Goal: Information Seeking & Learning: Find specific fact

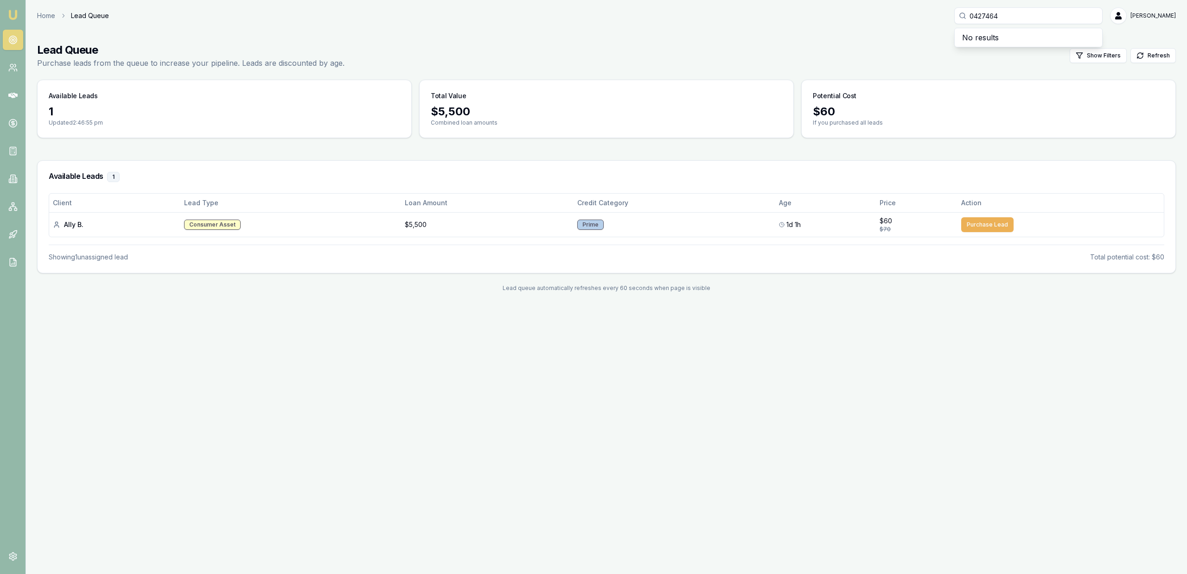
type input "0427464"
click at [730, 74] on main "Lead Queue Purchase leads from the queue to increase your pipeline. Leads are d…" at bounding box center [606, 168] width 1161 height 272
click at [1036, 21] on input "0427464" at bounding box center [1028, 15] width 148 height 17
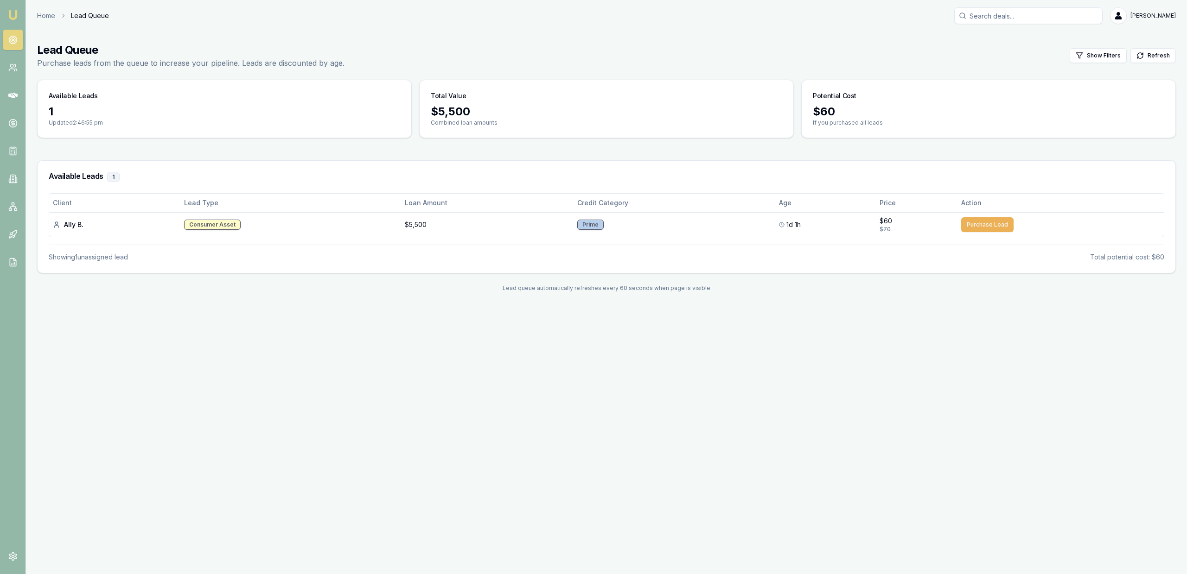
click at [990, 37] on main "Lead Queue Purchase leads from the queue to increase your pipeline. Leads are d…" at bounding box center [606, 168] width 1161 height 272
click at [889, 31] on div "Home Lead Queue Jackson Fanfulla Toggle Menu Lead Queue Purchase leads from the…" at bounding box center [606, 155] width 1161 height 296
click at [863, 78] on main "Lead Queue Purchase leads from the queue to increase your pipeline. Leads are d…" at bounding box center [606, 168] width 1161 height 272
click at [842, 97] on h3 "Potential Cost" at bounding box center [834, 95] width 44 height 9
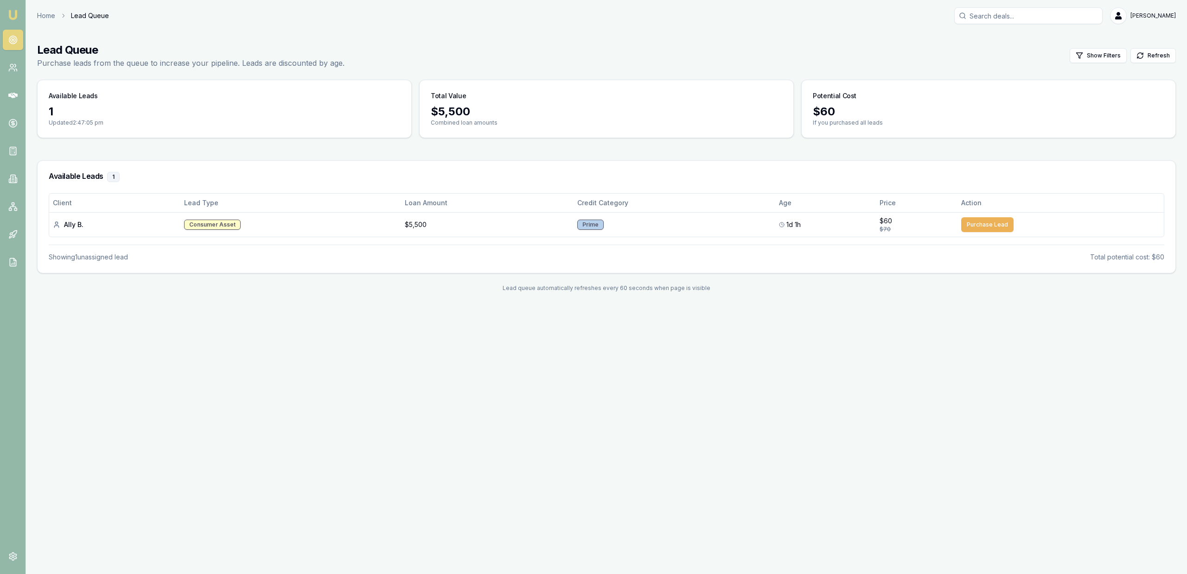
click at [850, 127] on div "$ 60 If you purchased all leads" at bounding box center [988, 120] width 374 height 33
click at [421, 43] on div "Lead Queue Purchase leads from the queue to increase your pipeline. Leads are d…" at bounding box center [606, 56] width 1138 height 26
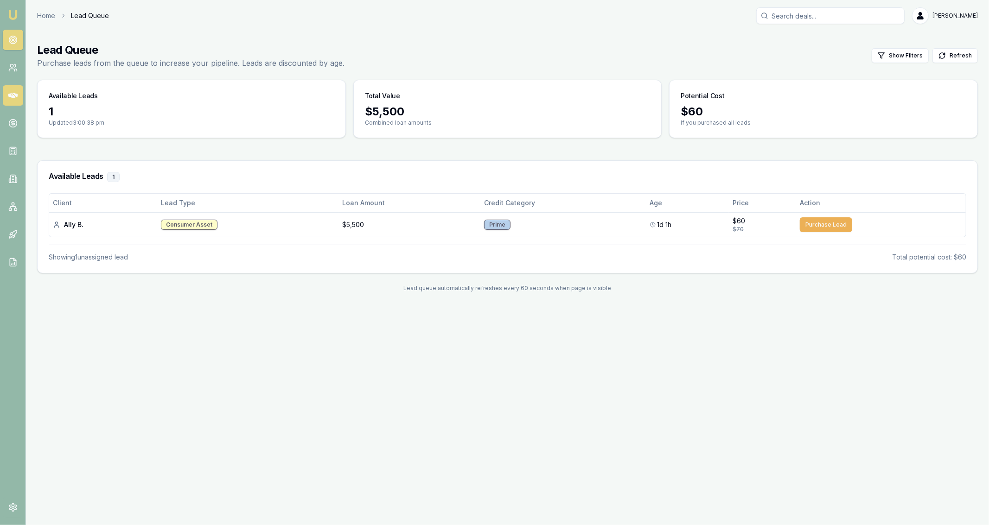
click at [11, 92] on icon at bounding box center [12, 95] width 9 height 9
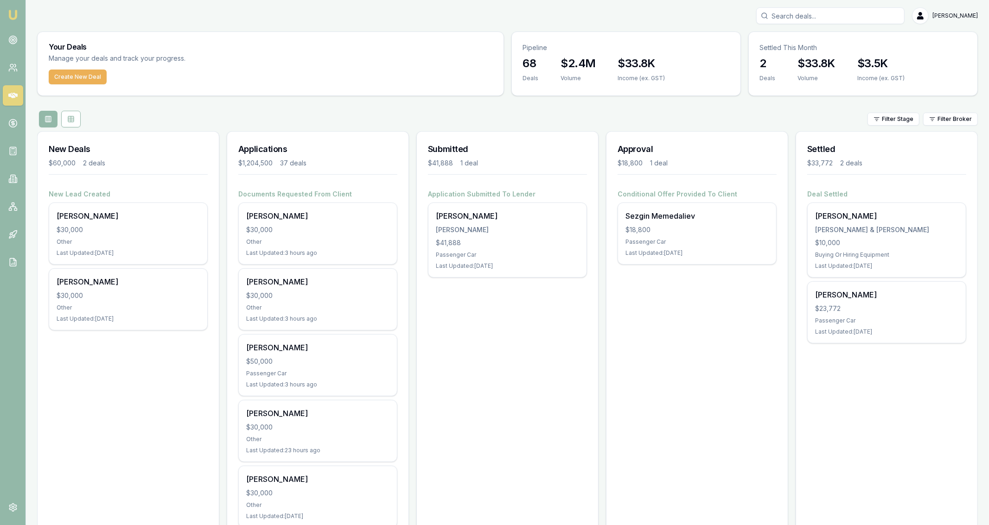
click at [809, 18] on input "Search deals" at bounding box center [830, 15] width 148 height 17
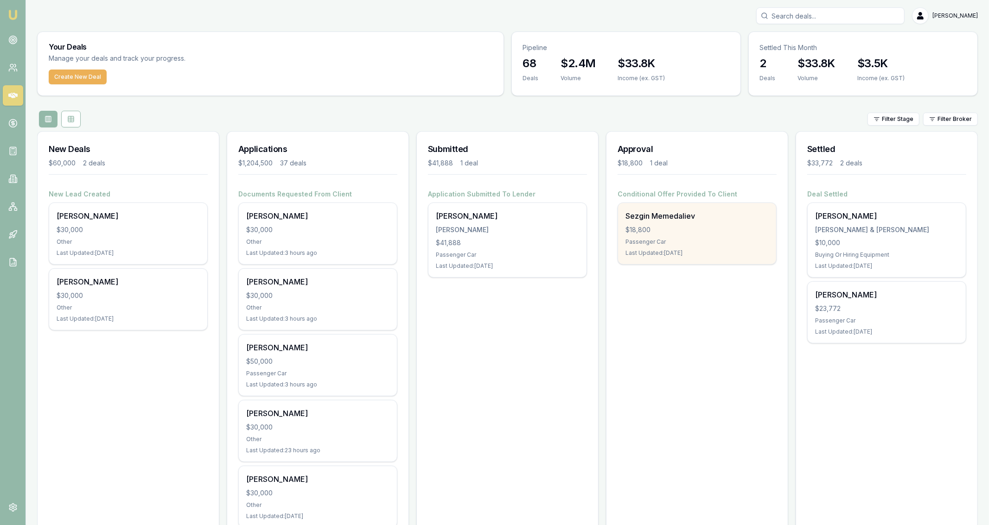
click at [699, 224] on div "Sezgin Memedaliev $18,800 Passenger Car Last Updated: 8 days ago" at bounding box center [697, 233] width 158 height 61
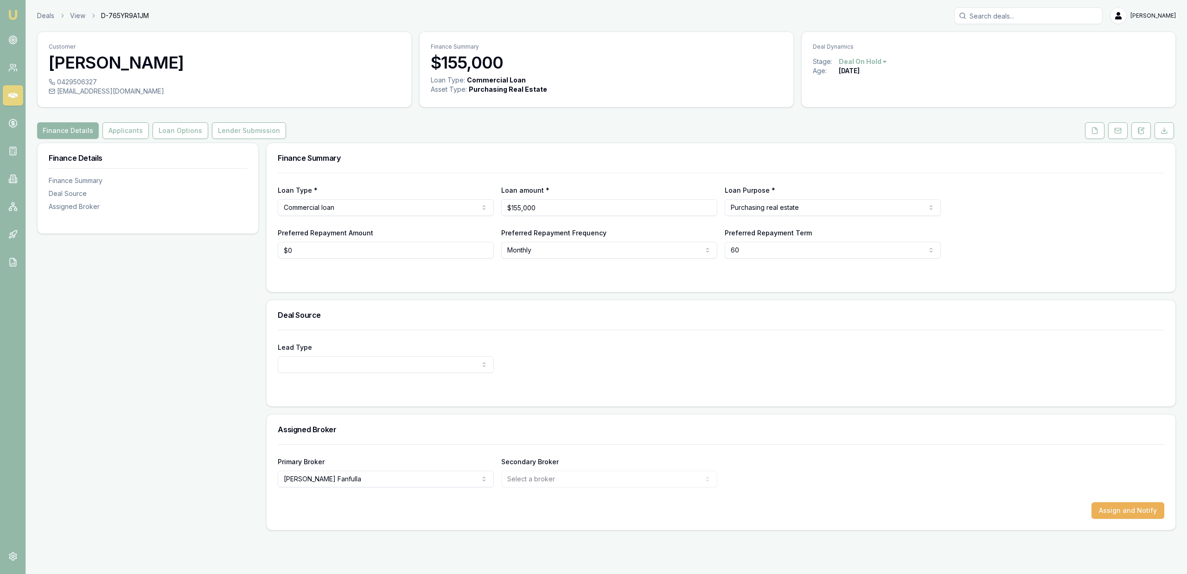
select select "60"
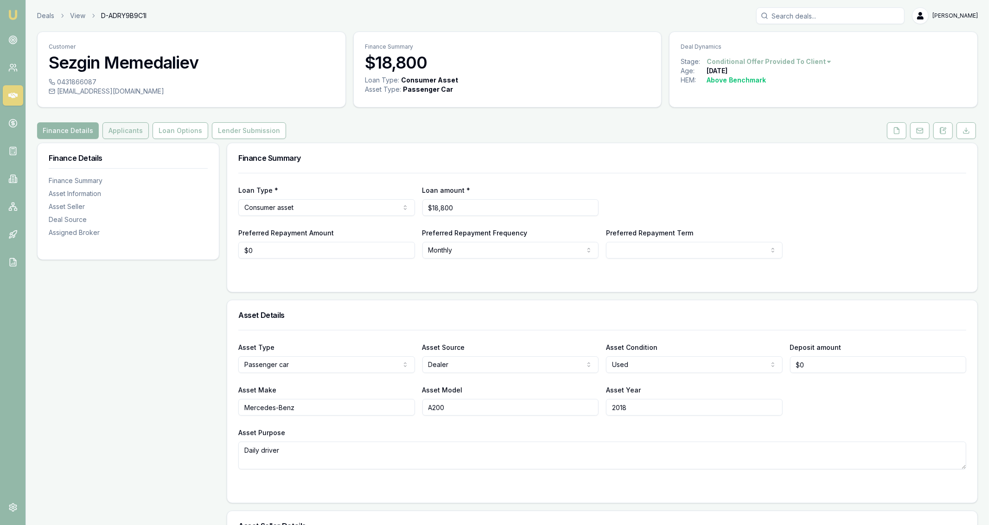
click at [126, 127] on button "Applicants" at bounding box center [125, 130] width 46 height 17
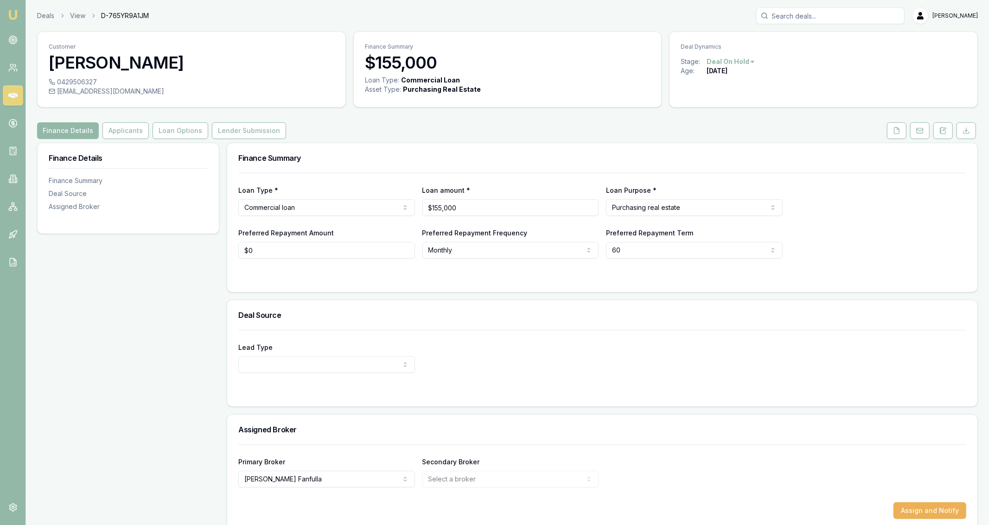
click at [741, 61] on html "Emu Broker Deals View D-765YR9A1JM [PERSON_NAME] Fanfulla Toggle Menu Customer …" at bounding box center [494, 262] width 989 height 525
click at [744, 76] on div "Deal On Hold" at bounding box center [730, 77] width 55 height 15
click at [746, 64] on html "Emu Broker Deals View D-765YR9A1JM [PERSON_NAME] Fanfulla Toggle Menu Customer …" at bounding box center [494, 262] width 989 height 525
click at [845, 88] on html "Emu Broker Deals View D-765YR9A1JM [PERSON_NAME] Fanfulla Toggle Menu Customer …" at bounding box center [494, 262] width 989 height 525
click at [921, 129] on icon at bounding box center [919, 130] width 7 height 7
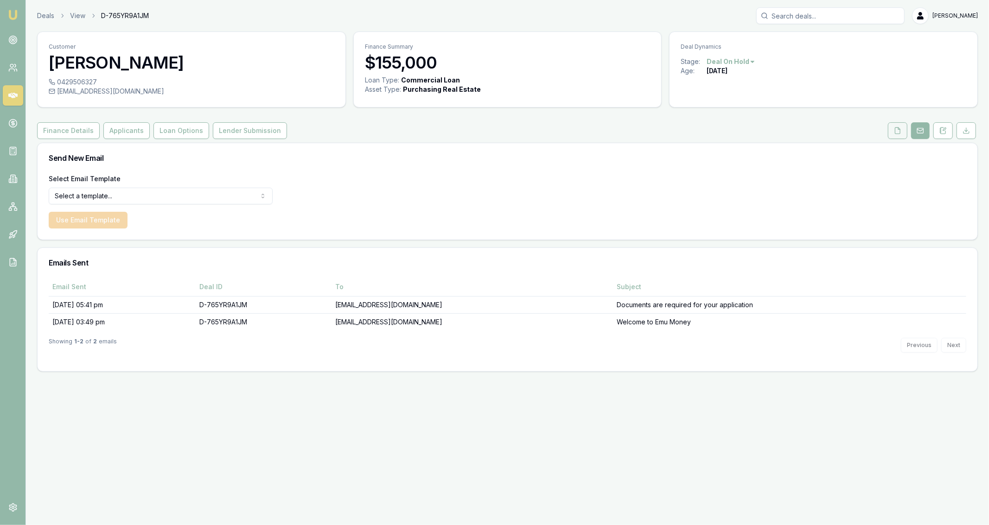
click at [895, 131] on icon at bounding box center [897, 130] width 5 height 6
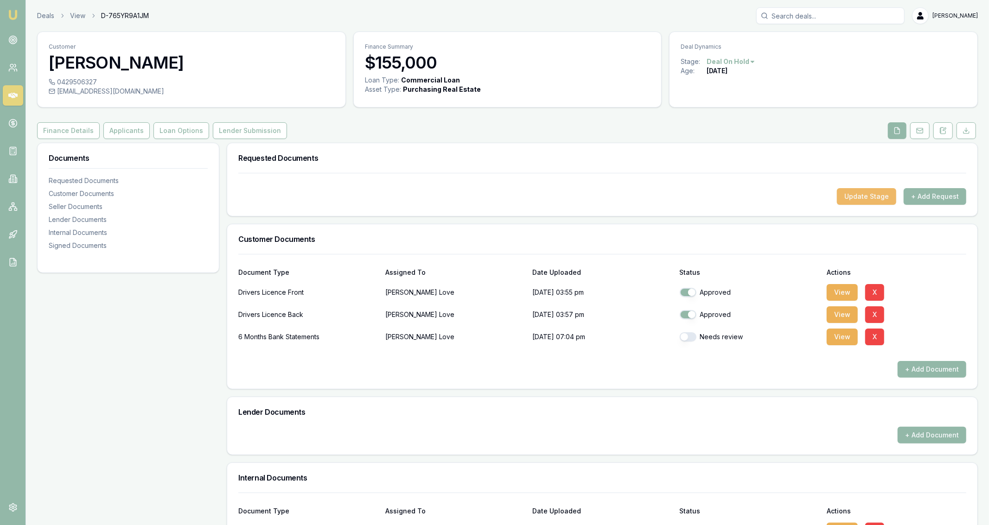
click at [858, 192] on button "Update Stage" at bounding box center [866, 196] width 59 height 17
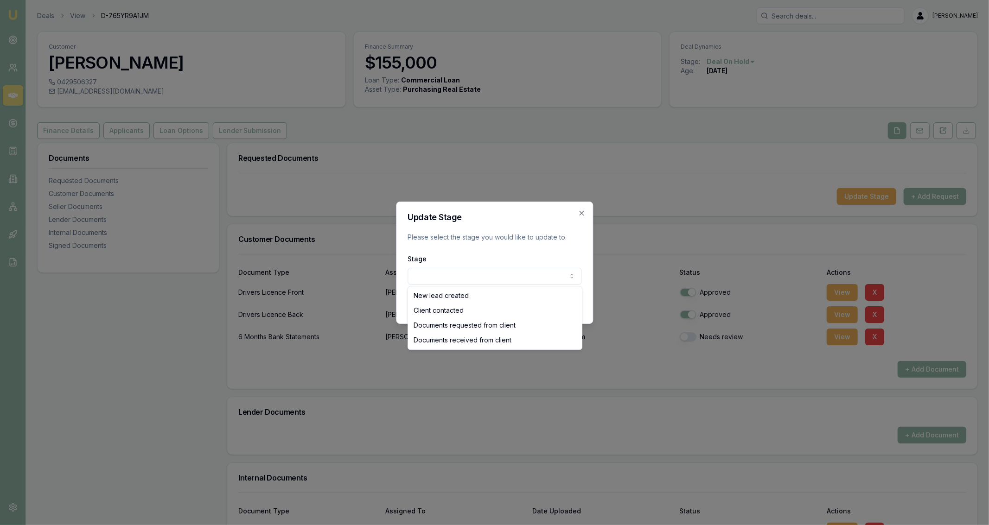
click at [494, 273] on body "Emu Broker Deals View D-765YR9A1JM Jackson Fanfulla Toggle Menu Customer Wayne …" at bounding box center [494, 262] width 989 height 525
select select "DOCUMENTS_RECEIVED_FROM_CLIENT"
drag, startPoint x: 492, startPoint y: 335, endPoint x: 501, endPoint y: 326, distance: 12.5
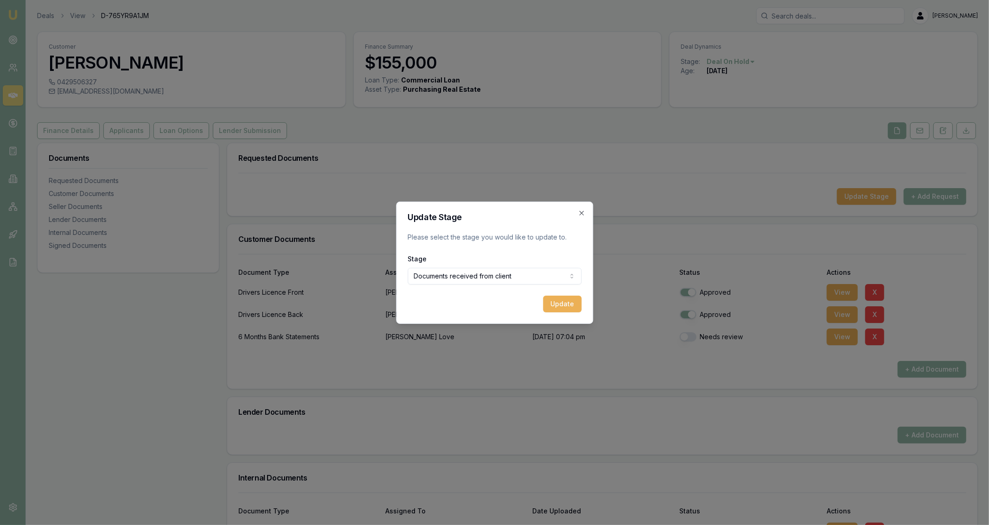
click at [569, 304] on button "Update" at bounding box center [562, 304] width 38 height 17
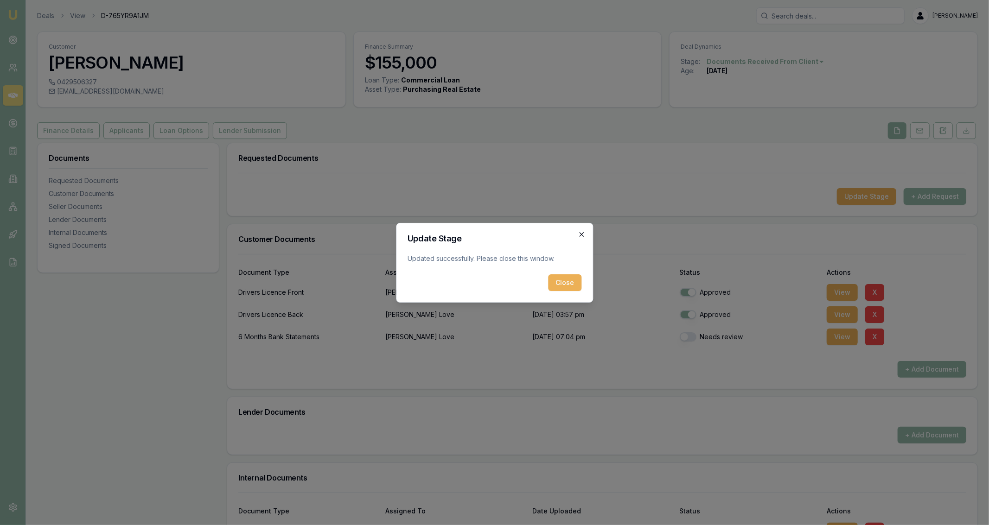
click at [581, 235] on icon "button" at bounding box center [581, 234] width 7 height 7
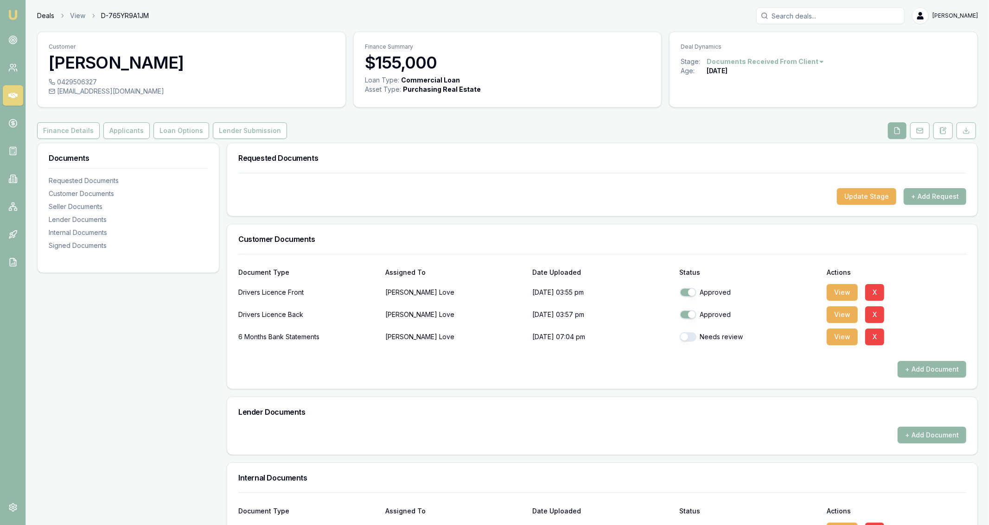
click at [46, 16] on link "Deals" at bounding box center [45, 15] width 17 height 9
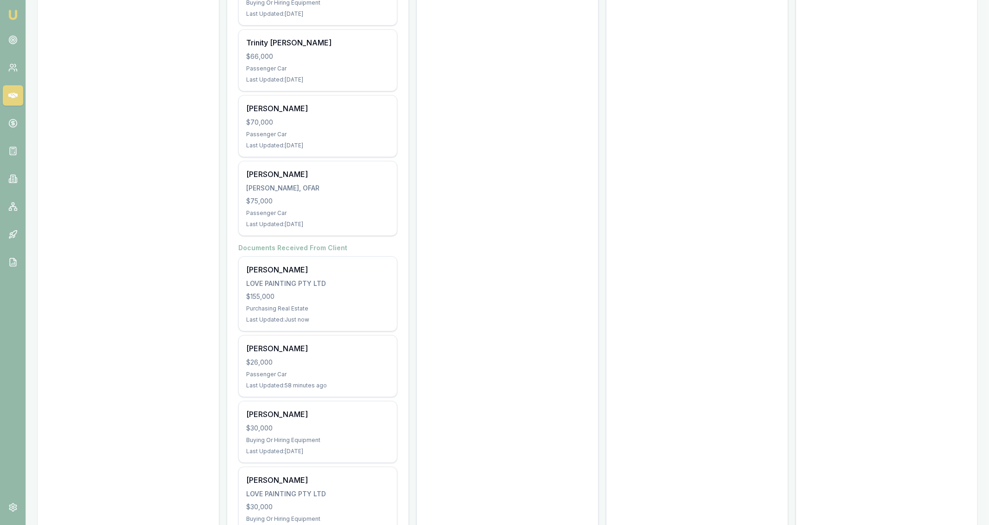
scroll to position [2290, 0]
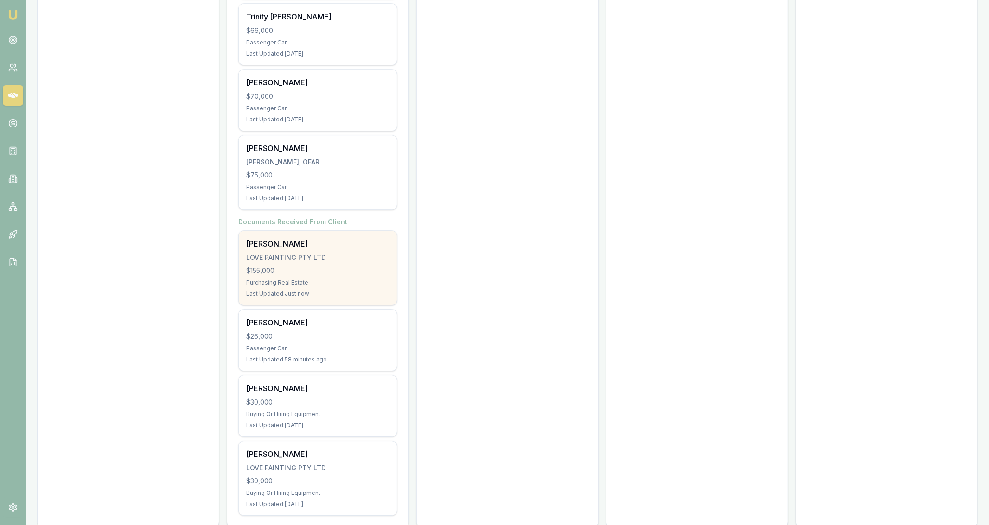
click at [355, 260] on div "Wayne Love LOVE PAINTING PTY LTD $155,000 Purchasing Real Estate Last Updated: …" at bounding box center [318, 268] width 158 height 74
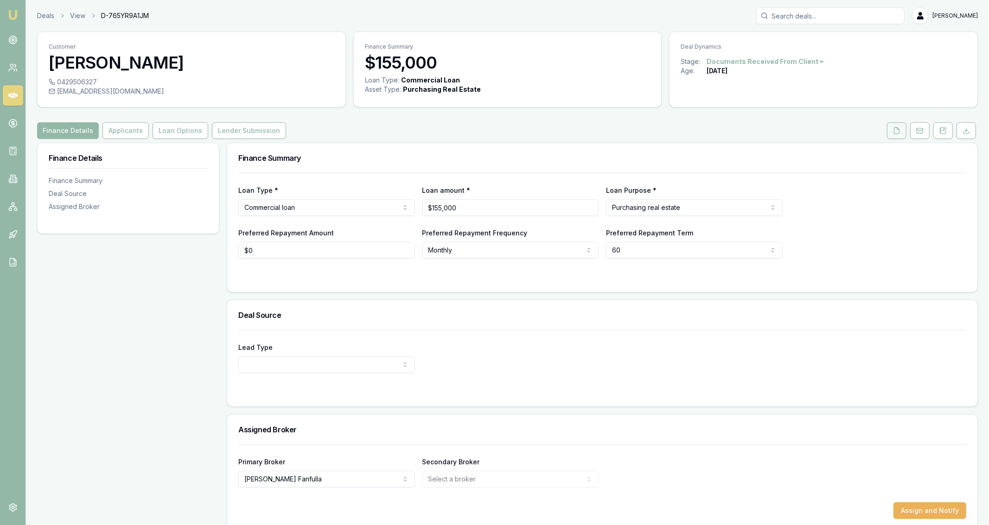
drag, startPoint x: 897, startPoint y: 131, endPoint x: 901, endPoint y: 125, distance: 7.3
click at [898, 131] on icon at bounding box center [896, 130] width 7 height 7
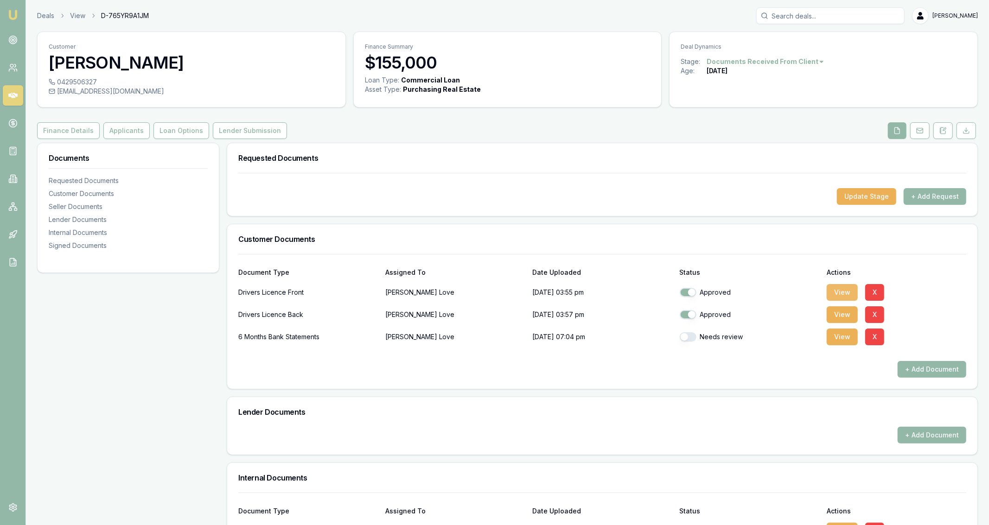
click at [835, 290] on button "View" at bounding box center [841, 292] width 31 height 17
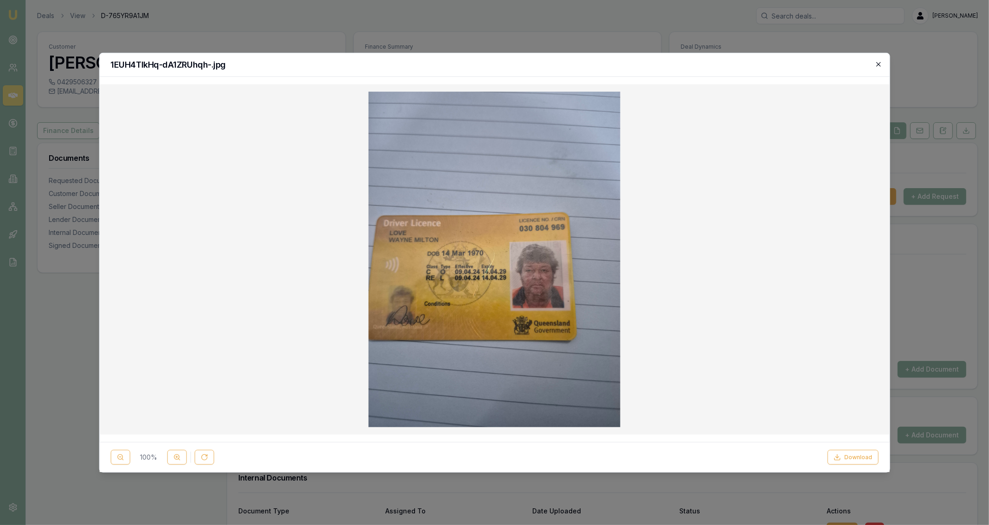
click at [878, 66] on icon "button" at bounding box center [878, 63] width 7 height 7
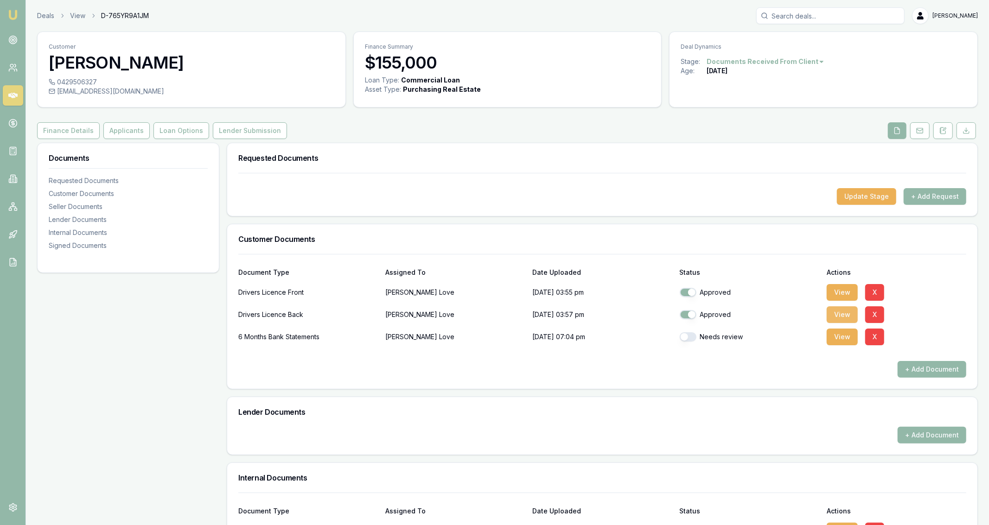
click at [835, 310] on button "View" at bounding box center [841, 314] width 31 height 17
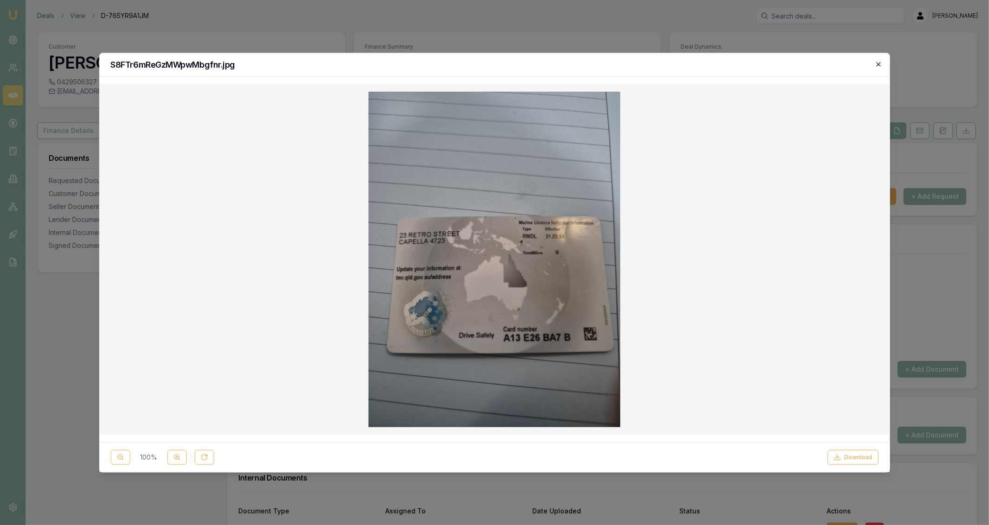
drag, startPoint x: 883, startPoint y: 60, endPoint x: 880, endPoint y: 65, distance: 6.0
click at [882, 61] on div "S8FTr6mReGzMWpwMbgfnr.jpg" at bounding box center [494, 65] width 790 height 24
click at [880, 66] on icon "button" at bounding box center [878, 63] width 7 height 7
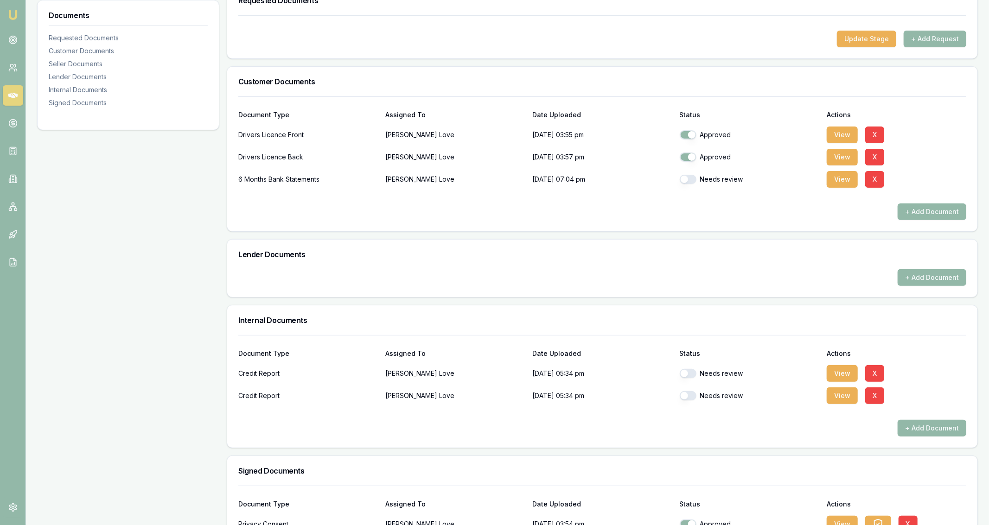
scroll to position [216, 0]
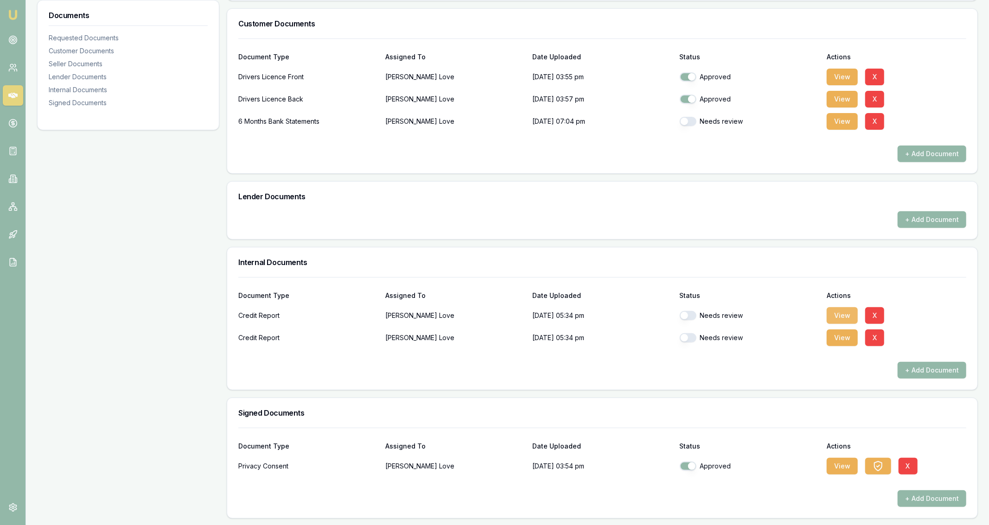
click at [837, 313] on button "View" at bounding box center [841, 315] width 31 height 17
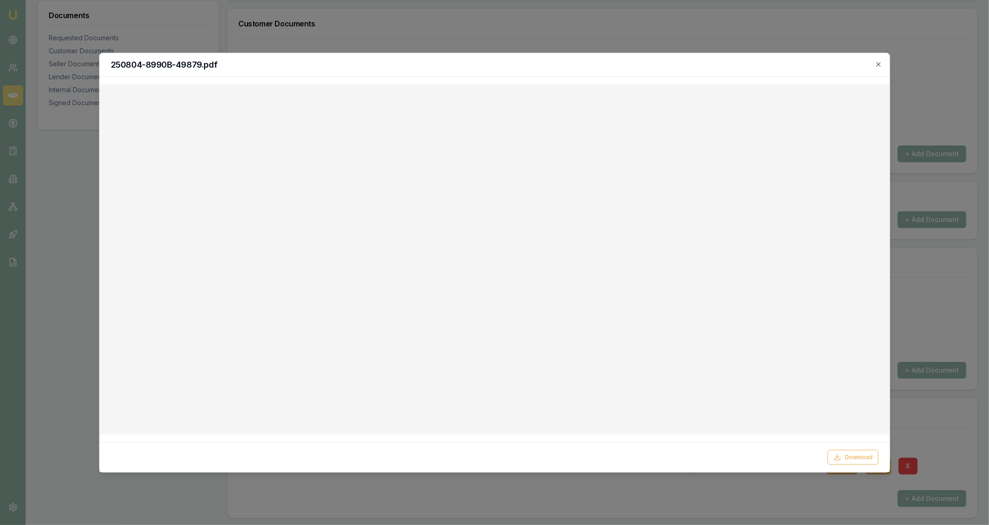
click at [136, 55] on div "250804-8990B-49879.pdf" at bounding box center [494, 65] width 790 height 24
drag, startPoint x: 877, startPoint y: 65, endPoint x: 722, endPoint y: 103, distance: 159.5
click at [877, 64] on icon "button" at bounding box center [878, 63] width 7 height 7
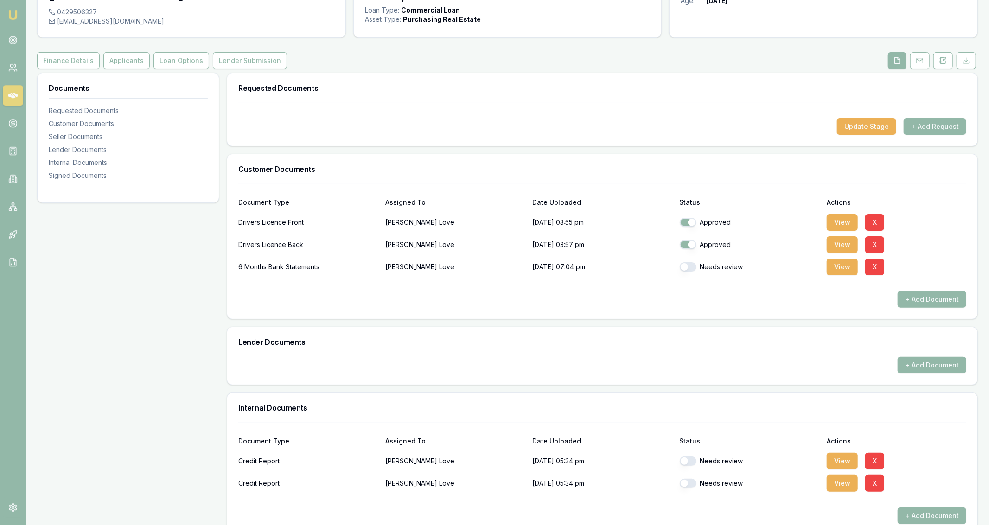
scroll to position [0, 0]
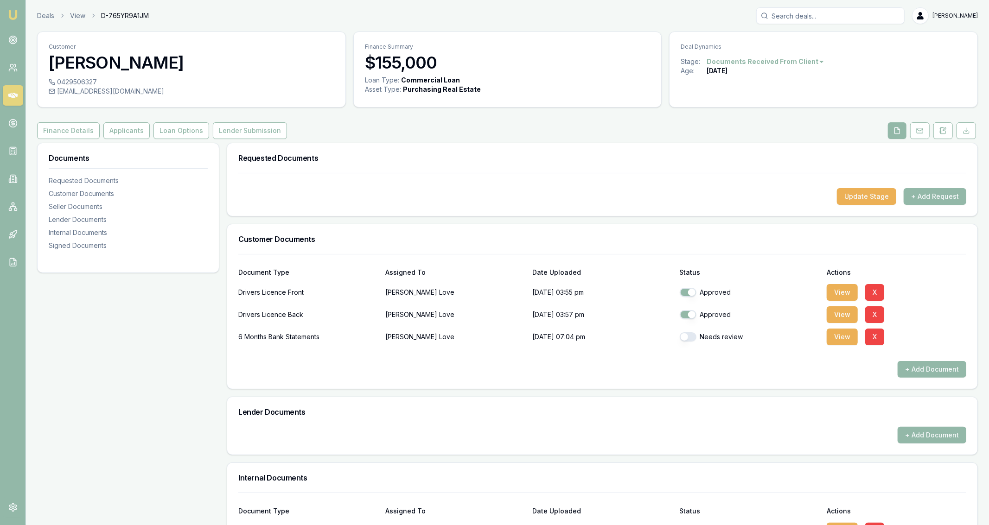
click at [95, 97] on div "0429506327 [EMAIL_ADDRESS][DOMAIN_NAME]" at bounding box center [192, 92] width 308 height 30
click at [96, 92] on div "[EMAIL_ADDRESS][DOMAIN_NAME]" at bounding box center [192, 91] width 286 height 9
copy icon
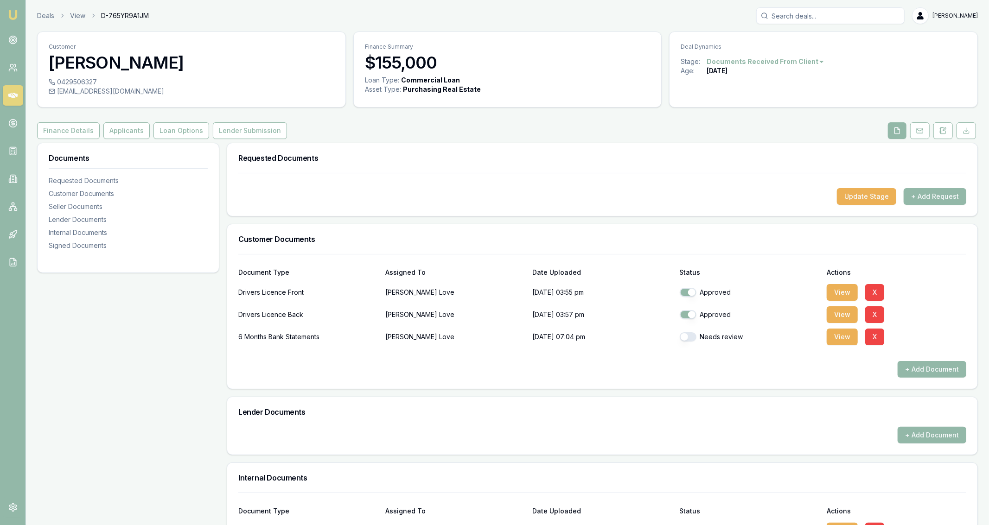
click at [69, 83] on div "0429506327" at bounding box center [192, 81] width 286 height 9
click at [70, 83] on div "0429506327" at bounding box center [192, 81] width 286 height 9
copy div "0429506327"
click at [827, 335] on button "View" at bounding box center [841, 337] width 31 height 17
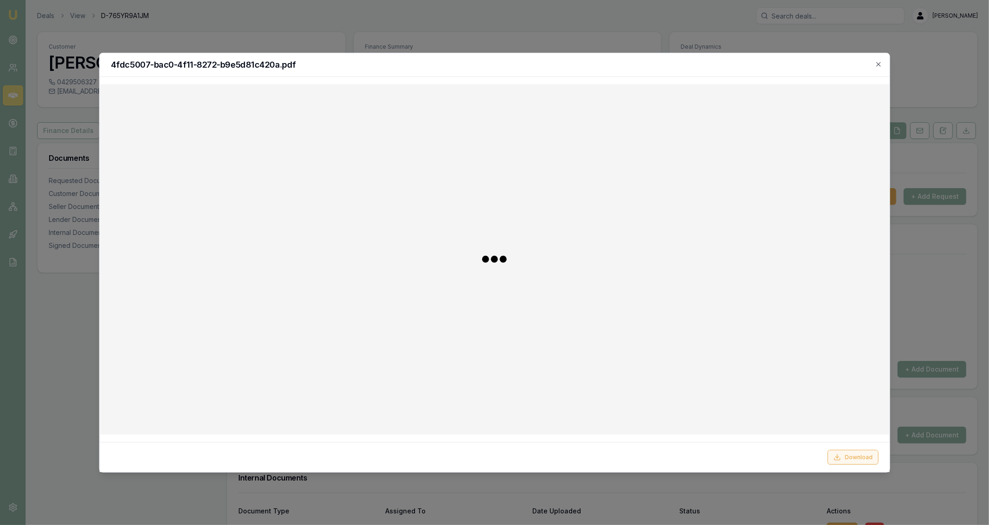
click at [858, 456] on button "Download" at bounding box center [852, 457] width 51 height 15
click at [880, 61] on div "4fdc5007-bac0-4f11-8272-b9e5d81c420a.pdf Download Close" at bounding box center [494, 262] width 791 height 420
click at [877, 69] on h2 "4fdc5007-bac0-4f11-8272-b9e5d81c420a.pdf" at bounding box center [494, 64] width 768 height 8
click at [877, 65] on icon "button" at bounding box center [878, 63] width 7 height 7
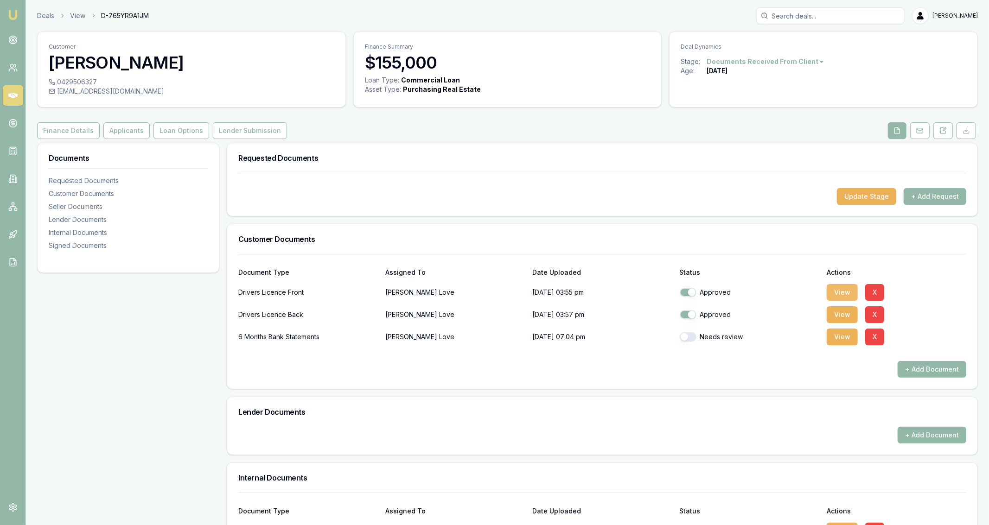
click at [829, 293] on button "View" at bounding box center [841, 292] width 31 height 17
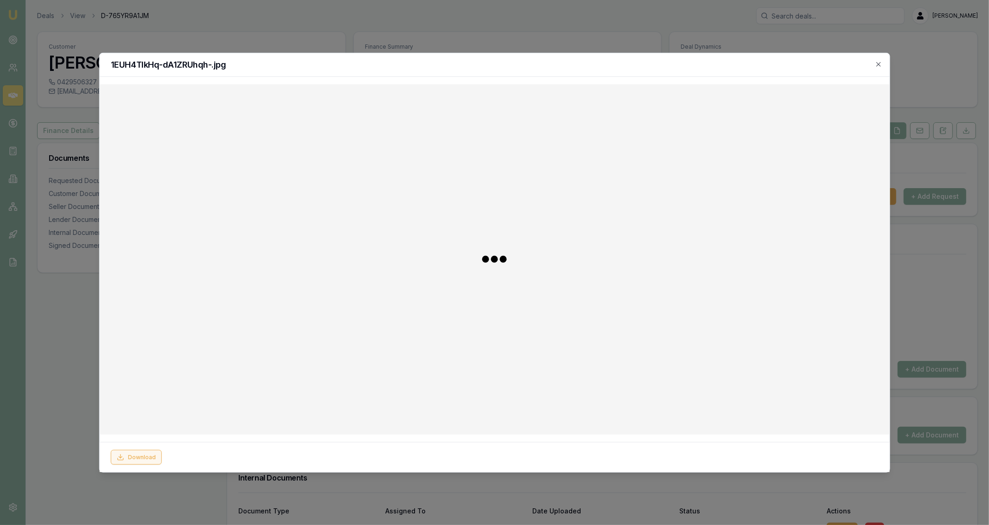
click at [144, 454] on button "Download" at bounding box center [135, 457] width 51 height 15
click at [479, 43] on div at bounding box center [494, 262] width 989 height 525
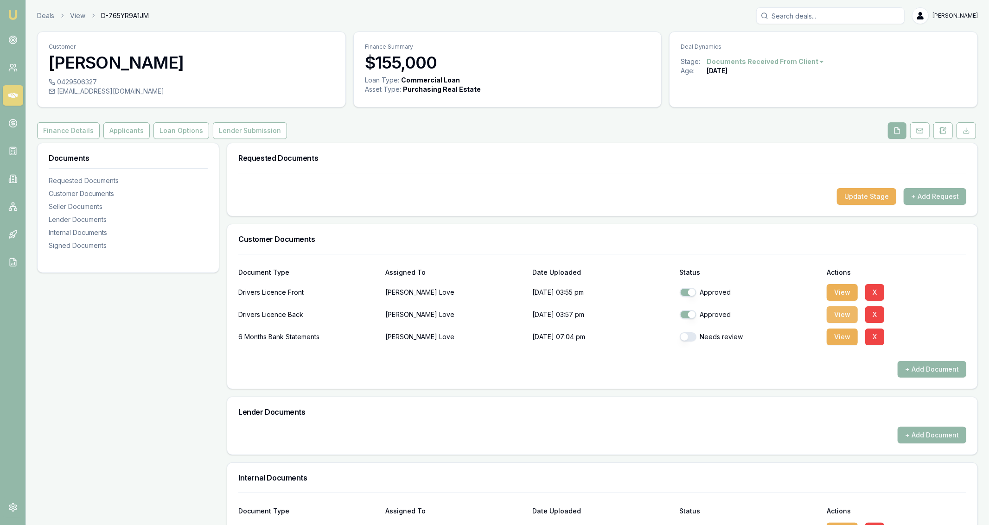
click at [837, 317] on button "View" at bounding box center [841, 314] width 31 height 17
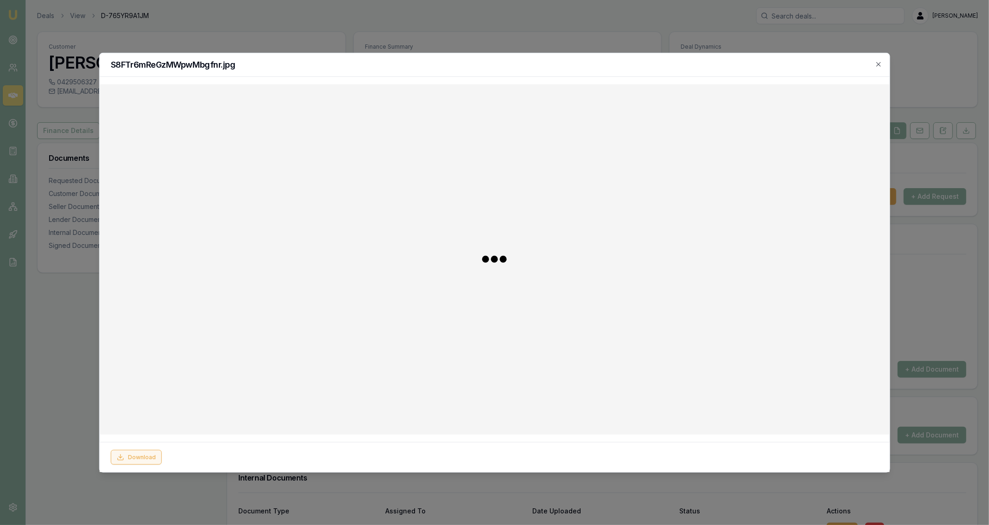
click at [167, 454] on div "Download" at bounding box center [494, 457] width 768 height 15
click at [147, 456] on button "Download" at bounding box center [135, 457] width 51 height 15
click at [525, 34] on div at bounding box center [494, 262] width 989 height 525
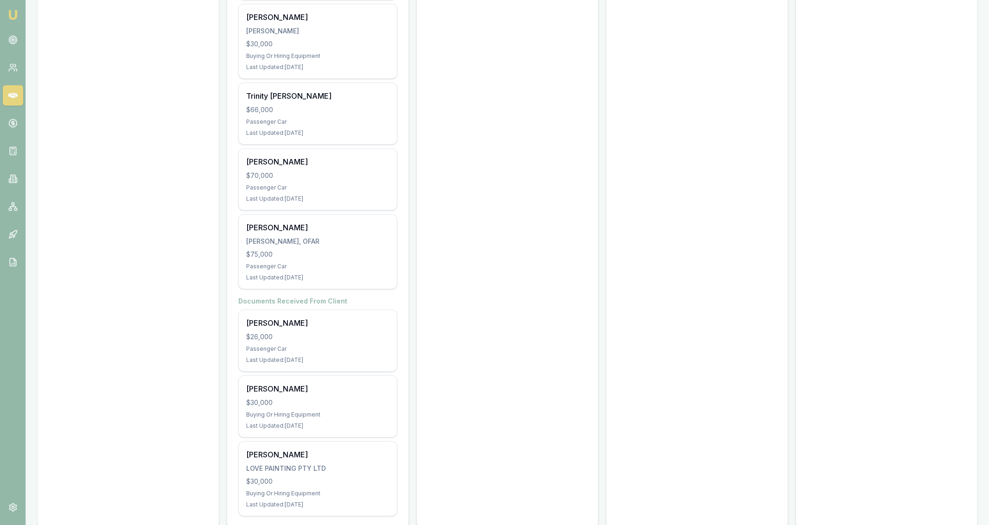
scroll to position [2211, 0]
